Goal: Information Seeking & Learning: Learn about a topic

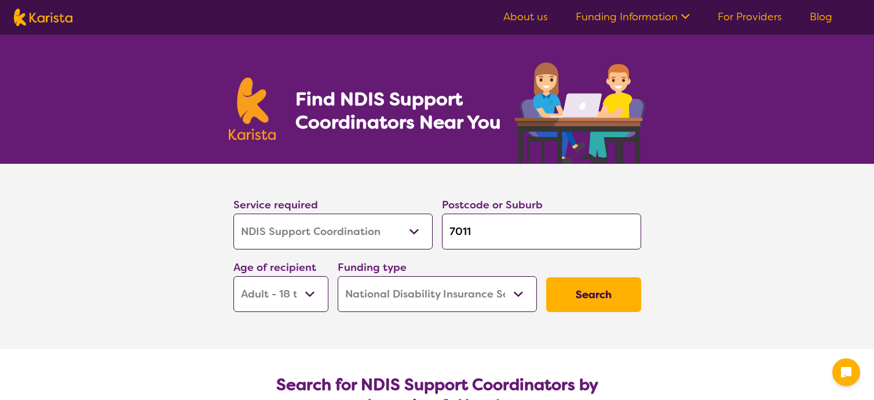
select select "NDIS Support Coordination"
select select "AD"
select select "NDIS"
select select "NDIS Support Coordination"
select select "AD"
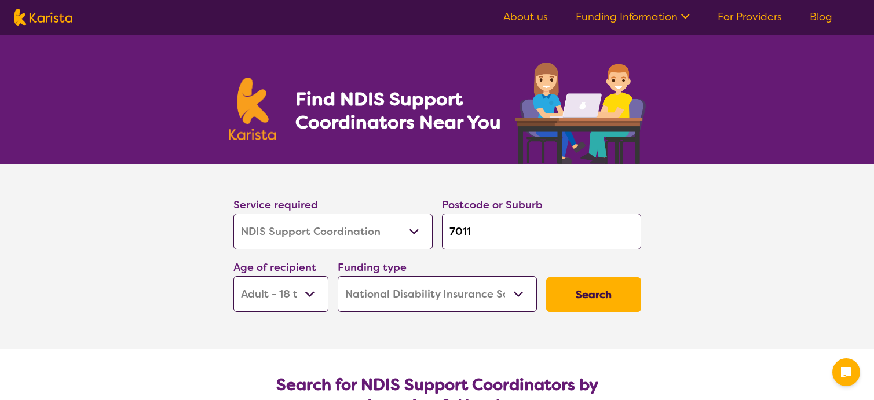
select select "NDIS"
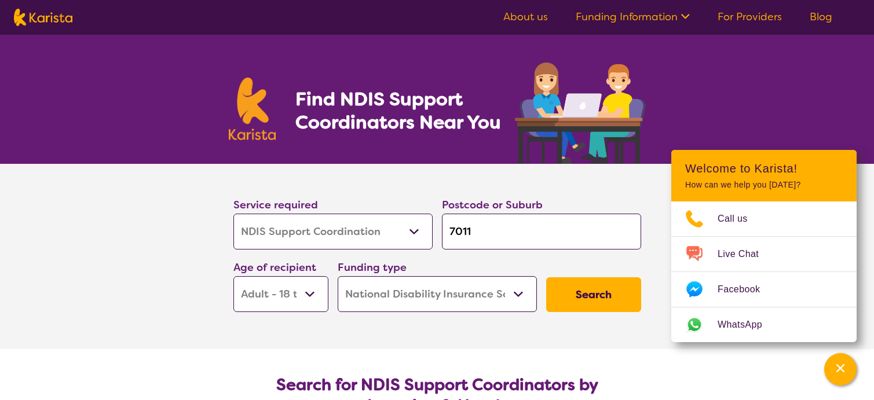
click at [307, 294] on select "Early Childhood - 0 to 9 Child - 10 to 11 Adolescent - 12 to 17 Adult - 18 to 6…" at bounding box center [280, 294] width 95 height 36
click at [233, 276] on select "Early Childhood - 0 to 9 Child - 10 to 11 Adolescent - 12 to 17 Adult - 18 to 6…" at bounding box center [280, 294] width 95 height 36
click at [593, 288] on button "Search" at bounding box center [593, 294] width 95 height 35
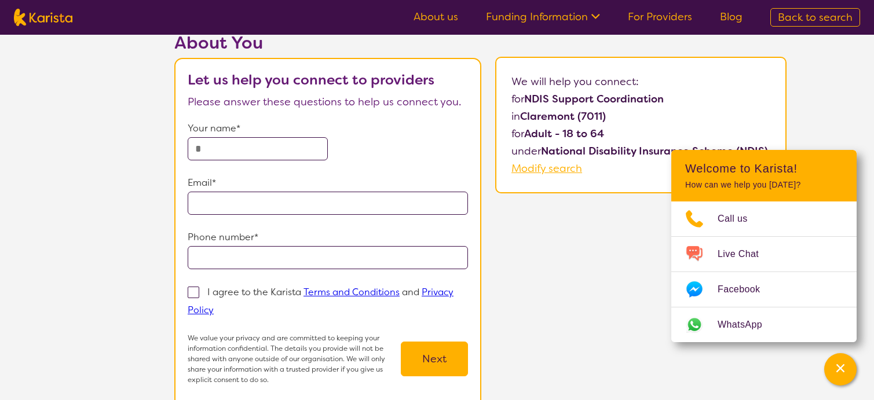
scroll to position [116, 0]
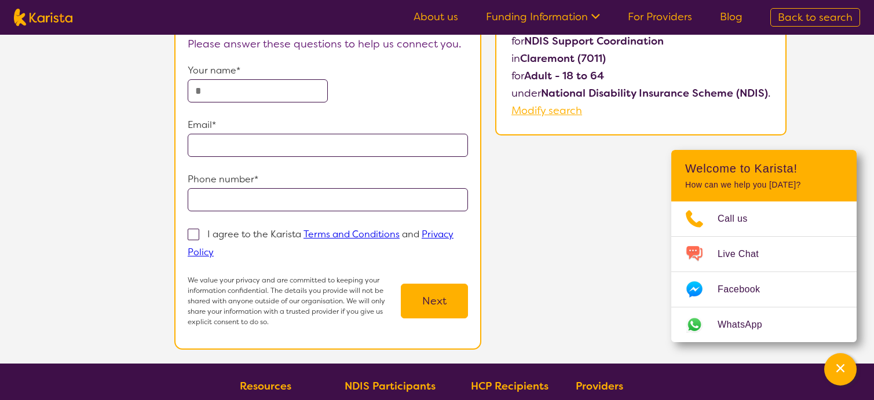
click at [558, 110] on span "Modify search" at bounding box center [546, 111] width 71 height 14
select select "NDIS Support Coordination"
select select "AD"
select select "NDIS"
select select "NDIS Support Coordination"
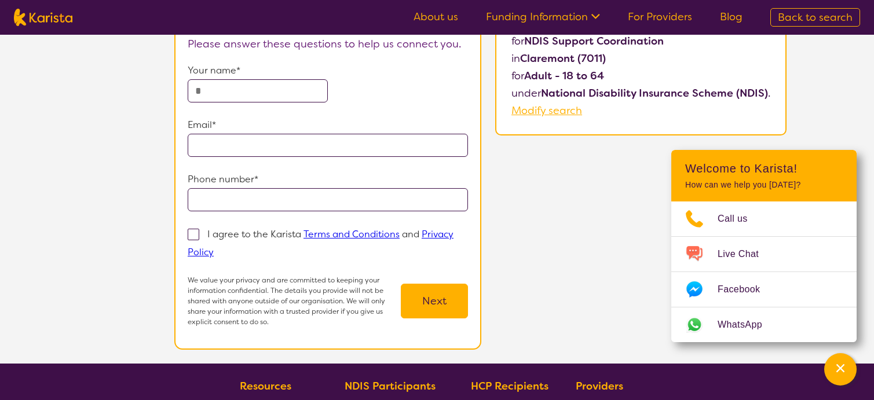
select select "AD"
select select "NDIS"
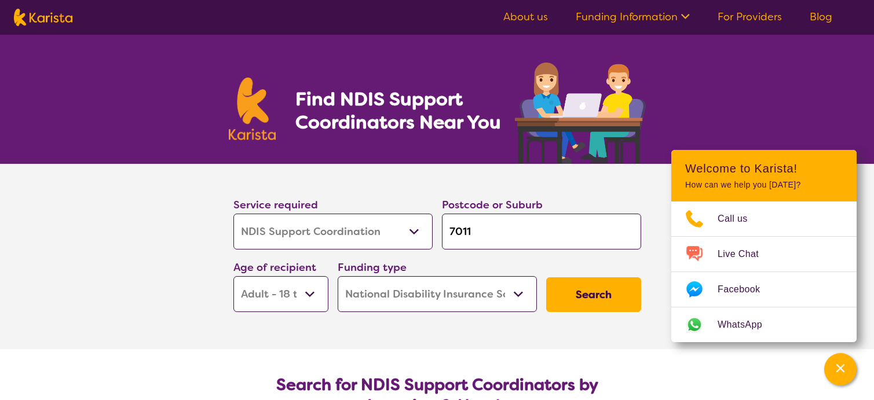
click at [417, 227] on select "Allied Health Assistant Assessment ([MEDICAL_DATA] or [MEDICAL_DATA]) Behaviour…" at bounding box center [332, 232] width 199 height 36
click at [356, 231] on select "Allied Health Assistant Assessment ([MEDICAL_DATA] or [MEDICAL_DATA]) Behaviour…" at bounding box center [332, 232] width 199 height 36
click at [561, 292] on button "Search" at bounding box center [593, 294] width 95 height 35
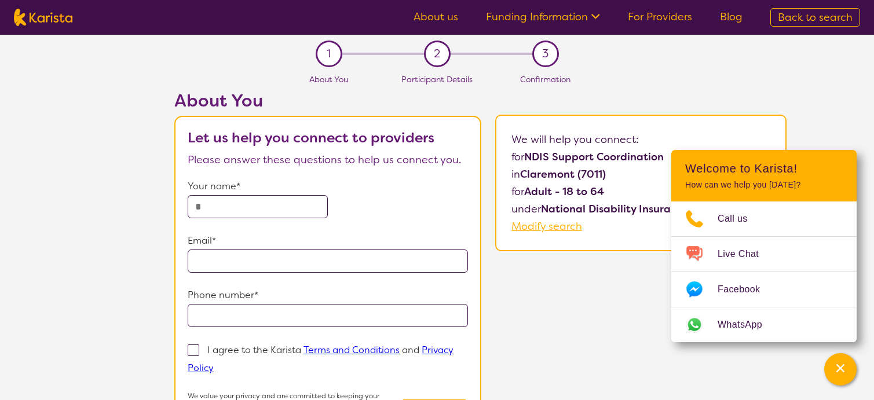
select select "NDIS Support Coordination"
select select "AD"
select select "NDIS"
select select "NDIS Support Coordination"
select select "AD"
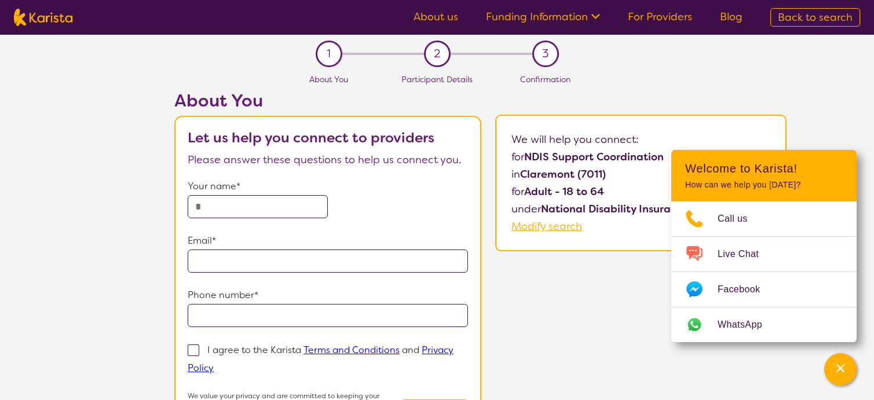
select select "NDIS"
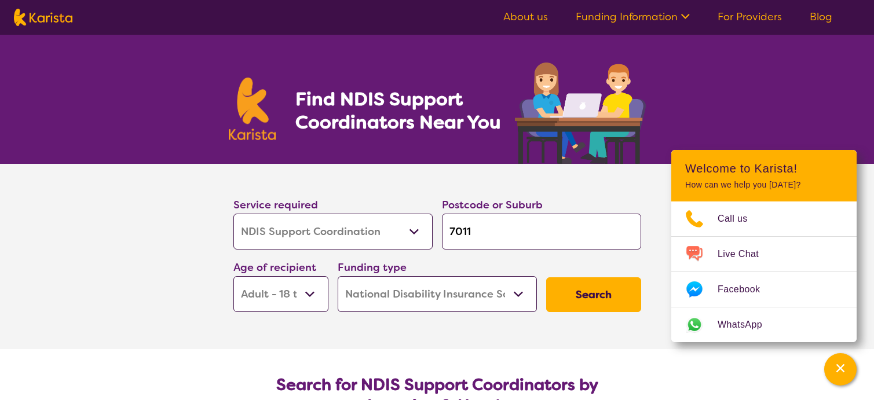
scroll to position [116, 0]
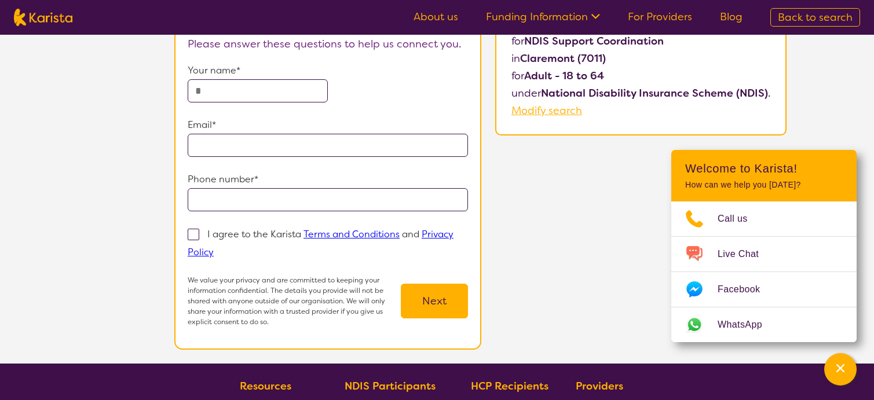
select select "NDIS Support Coordination"
select select "AD"
select select "NDIS"
select select "NDIS Support Coordination"
select select "AD"
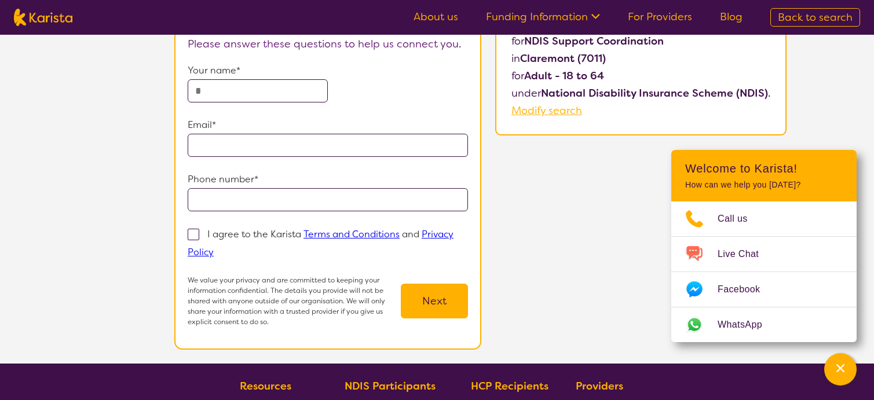
select select "NDIS"
